Goal: Check status: Check status

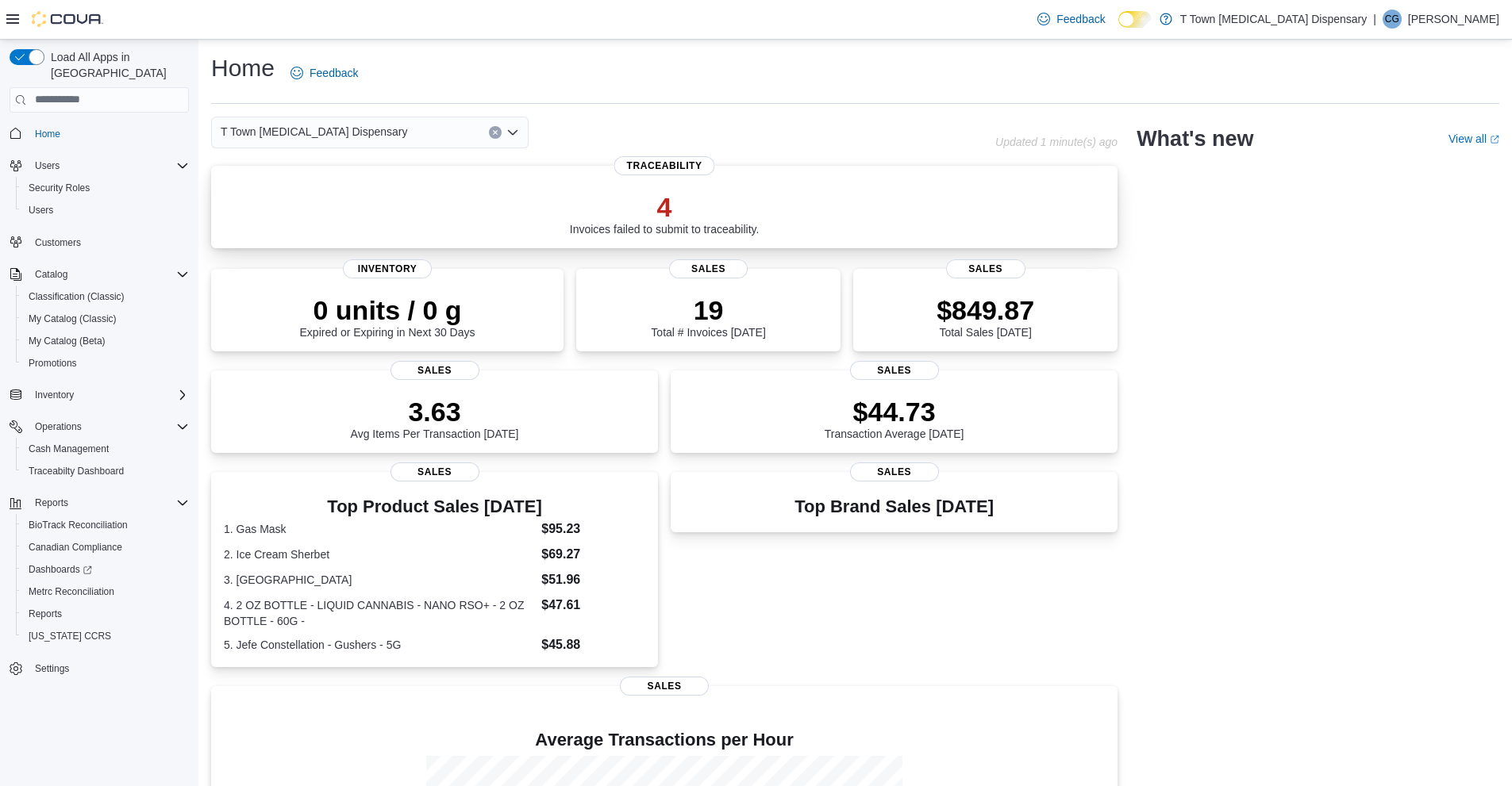
click at [636, 197] on p "4" at bounding box center [664, 207] width 190 height 32
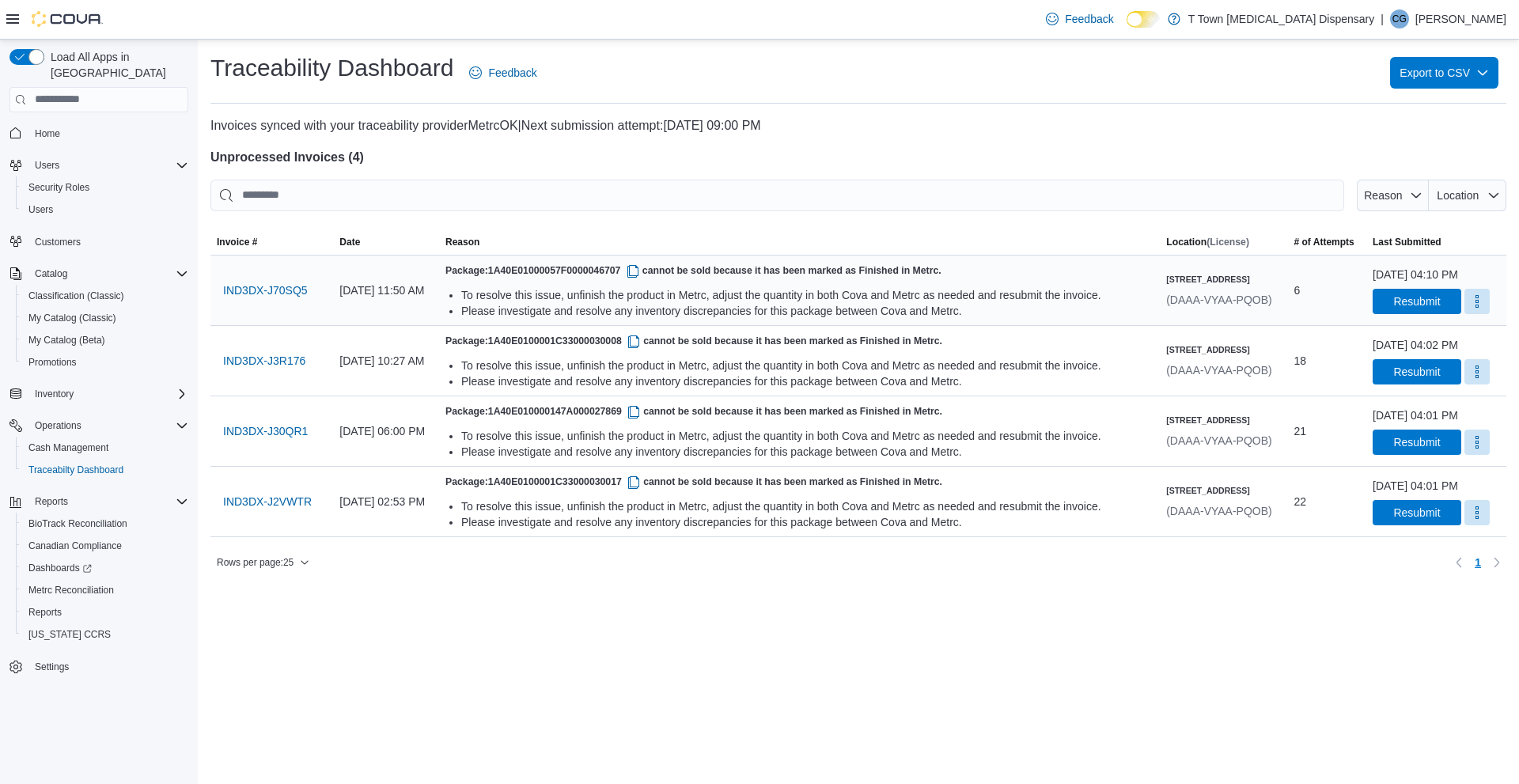
drag, startPoint x: 441, startPoint y: 286, endPoint x: 959, endPoint y: 293, distance: 518.0
click at [959, 293] on tr "Invoice # IND3DX-J70SQ5 Date September 09, 2025 at 11:50 AM Reason Package: 1A4…" at bounding box center [858, 290] width 1296 height 71
click at [612, 269] on span "1A40E01000057F0000046707" at bounding box center [565, 271] width 154 height 11
click at [292, 299] on span "IND3DX-J70SQ5" at bounding box center [265, 289] width 84 height 16
